Goal: Transaction & Acquisition: Purchase product/service

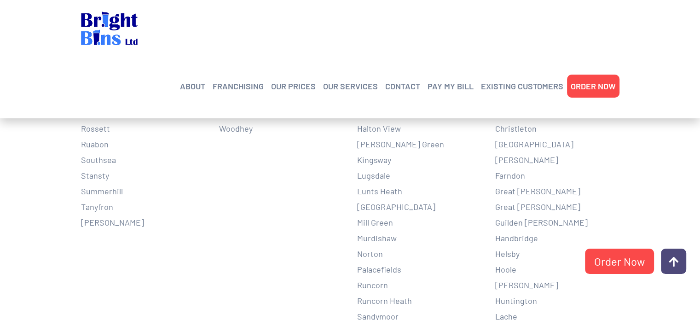
scroll to position [829, 0]
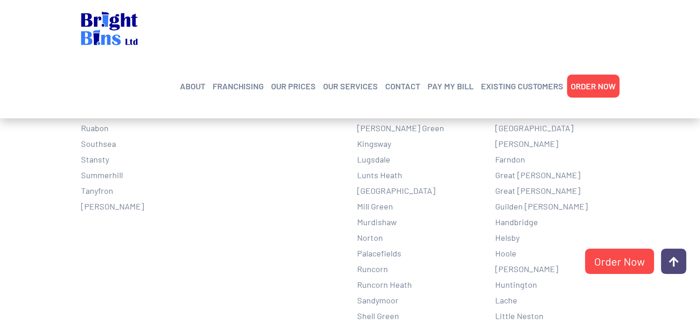
click at [523, 277] on li "Huntington" at bounding box center [557, 285] width 124 height 16
drag, startPoint x: 533, startPoint y: 255, endPoint x: 499, endPoint y: 251, distance: 33.8
click at [499, 277] on li "Huntington" at bounding box center [557, 285] width 124 height 16
click at [531, 277] on li "Huntington" at bounding box center [557, 285] width 124 height 16
click at [542, 277] on li "Huntington" at bounding box center [557, 285] width 124 height 16
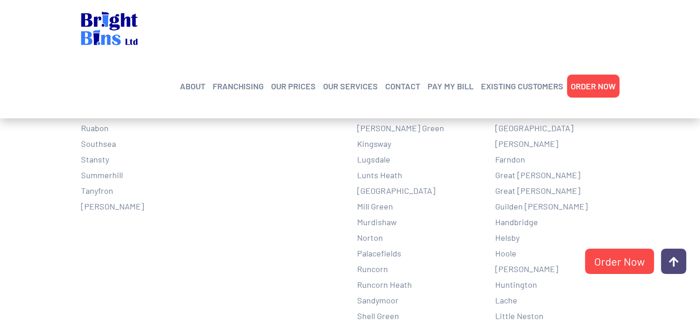
click at [532, 277] on li "Huntington" at bounding box center [557, 285] width 124 height 16
click at [624, 262] on link "Order Now" at bounding box center [619, 261] width 69 height 25
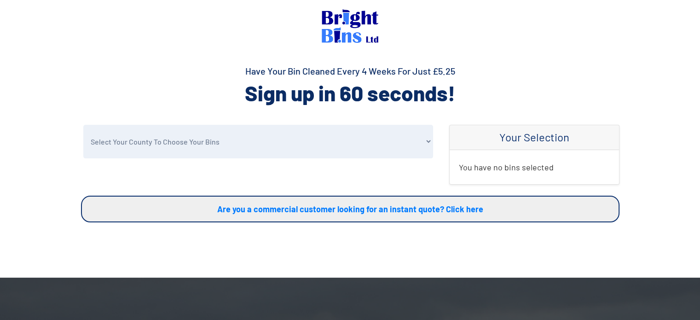
click at [180, 134] on select "Select Your County To Choose Your Bins [GEOGRAPHIC_DATA] [GEOGRAPHIC_DATA] [GEO…" at bounding box center [258, 142] width 350 height 34
select select "Cheshire"
click at [83, 125] on select "Select Your County To Choose Your Bins Cheshire Conwy Denbighshire Flintshire S…" at bounding box center [258, 142] width 350 height 34
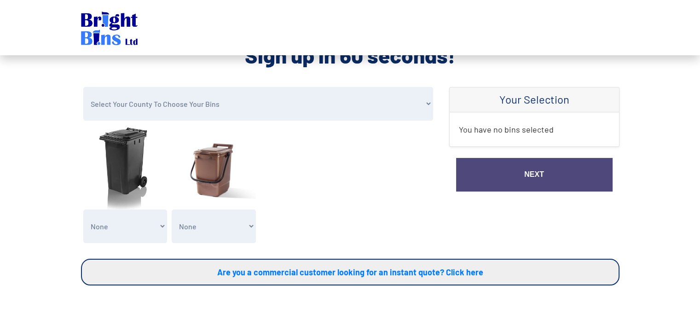
scroll to position [92, 0]
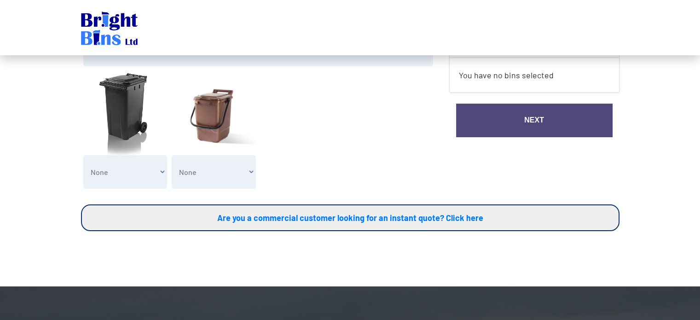
click at [145, 178] on select "None General Waste Bin - X1 (£5.25) General Waste Bin - X2 (£10.50) General Was…" at bounding box center [125, 172] width 84 height 34
select select "1"
click at [83, 155] on select "None General Waste Bin - X1 (£5.25) General Waste Bin - X2 (£10.50) General Was…" at bounding box center [125, 172] width 84 height 34
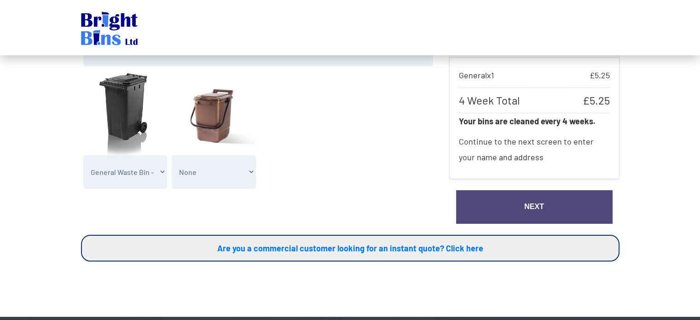
scroll to position [46, 0]
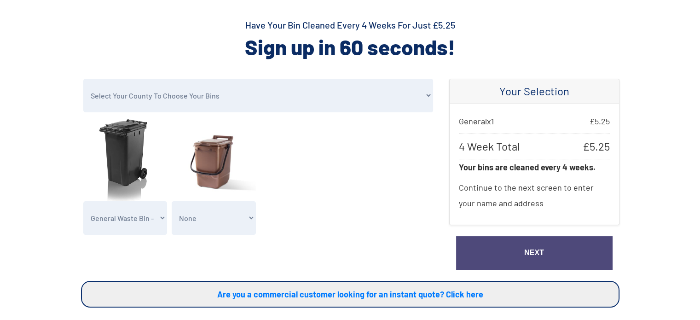
click at [513, 249] on link "Next" at bounding box center [534, 253] width 157 height 34
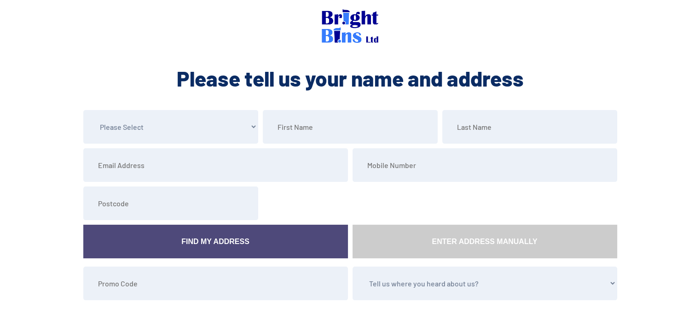
scroll to position [46, 0]
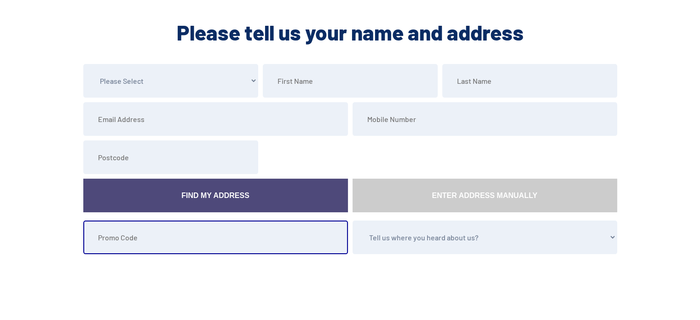
click at [171, 242] on input "text" at bounding box center [215, 238] width 265 height 34
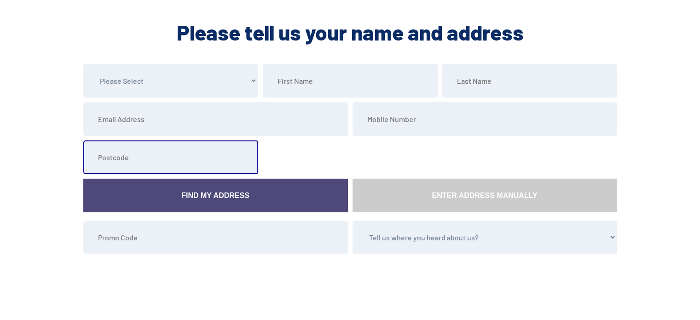
click at [174, 156] on input "text" at bounding box center [170, 157] width 175 height 34
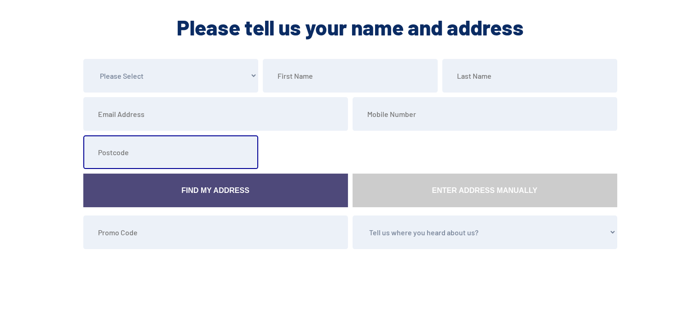
scroll to position [0, 0]
